Goal: Task Accomplishment & Management: Manage account settings

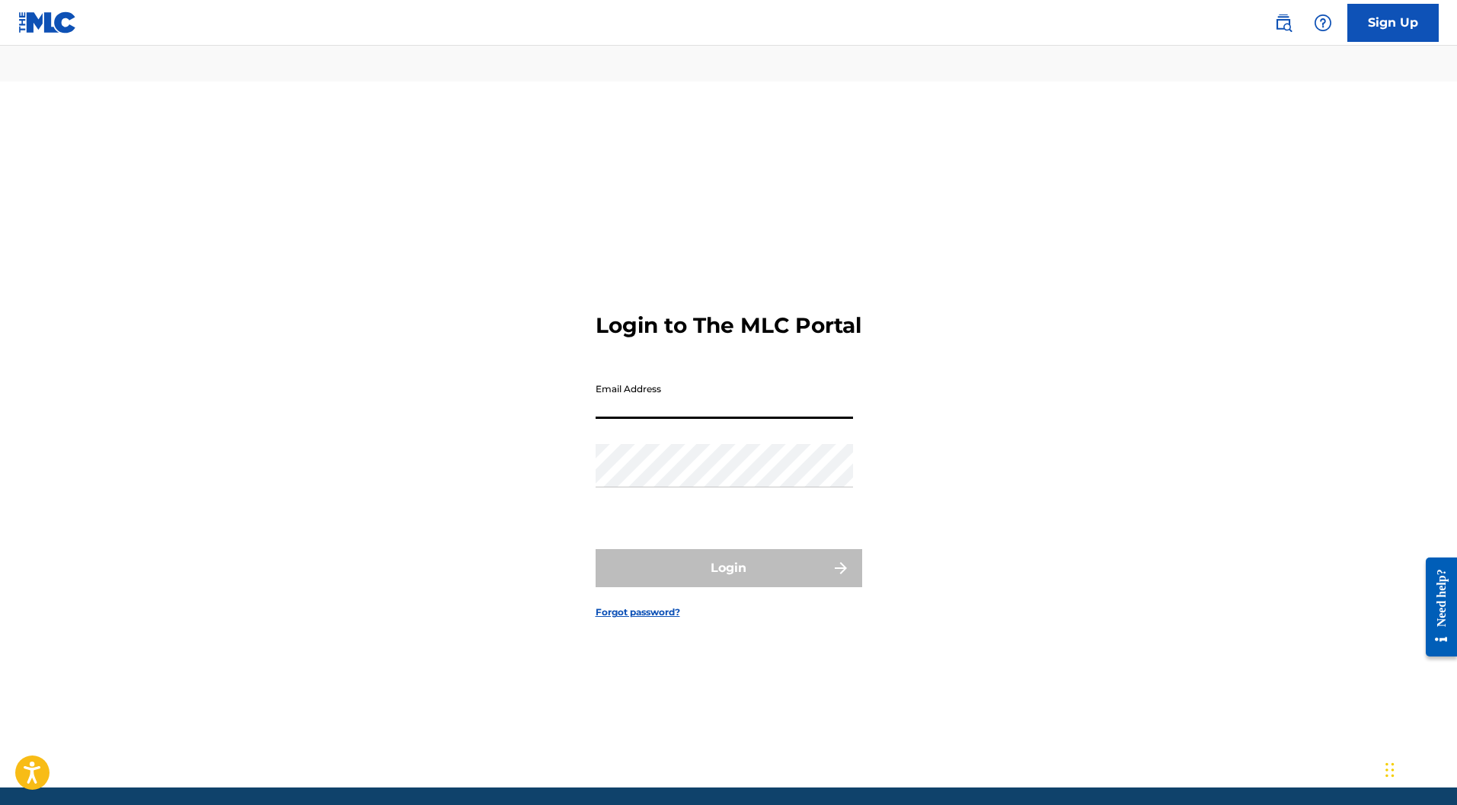
click at [606, 376] on input "Email Address" at bounding box center [725, 397] width 258 height 43
type input "[EMAIL_ADDRESS][DOMAIN_NAME]"
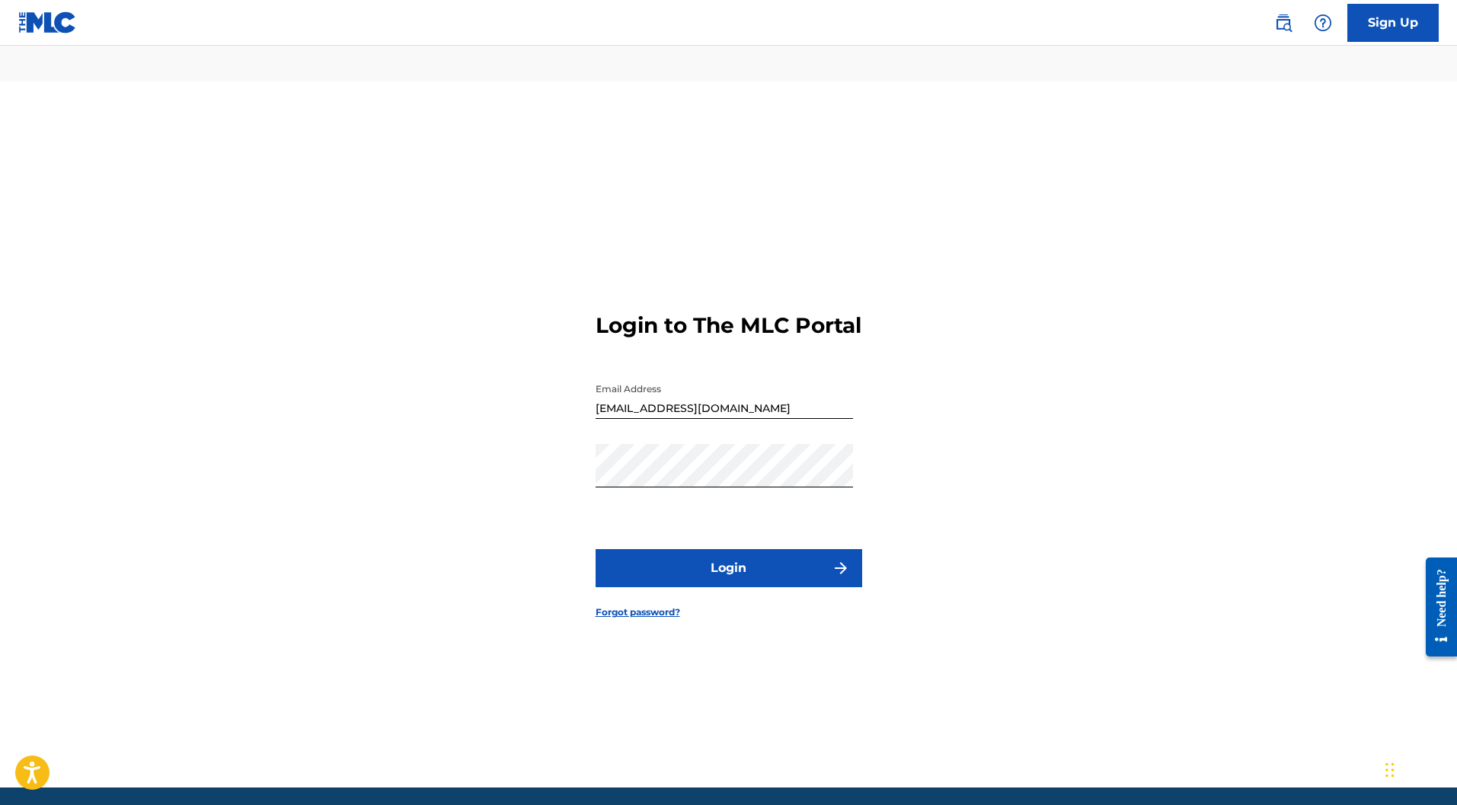
click at [720, 511] on form "Login to The MLC Portal Email Address [EMAIL_ADDRESS][DOMAIN_NAME] Password Log…" at bounding box center [729, 454] width 267 height 668
click at [716, 549] on button "Login" at bounding box center [729, 568] width 267 height 38
